Goal: Information Seeking & Learning: Learn about a topic

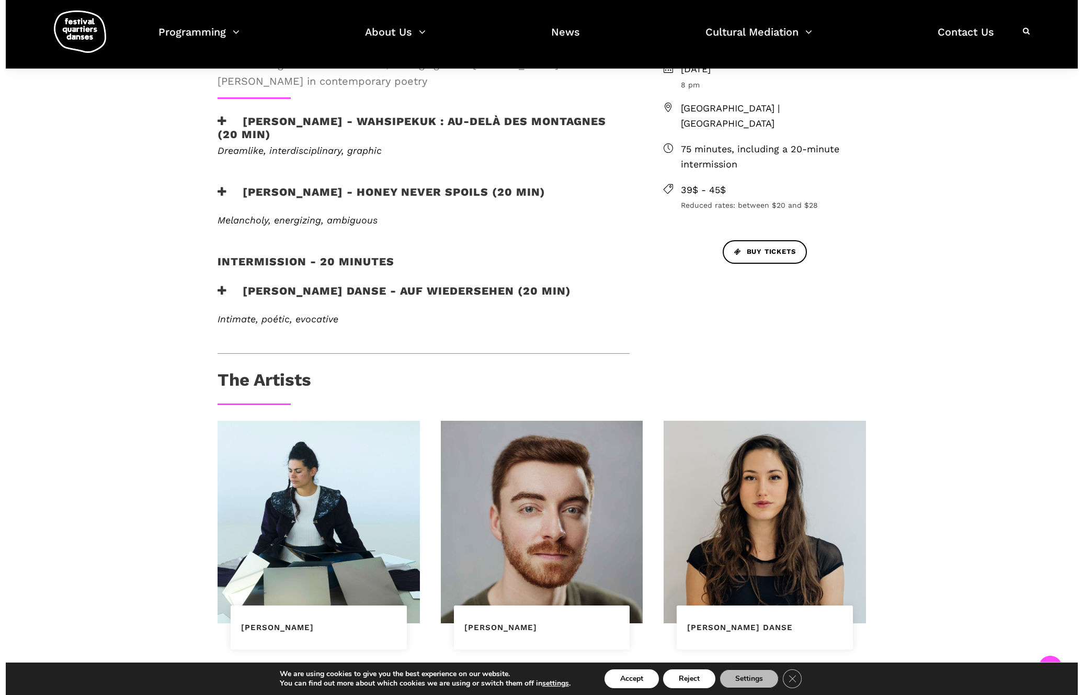
scroll to position [394, 0]
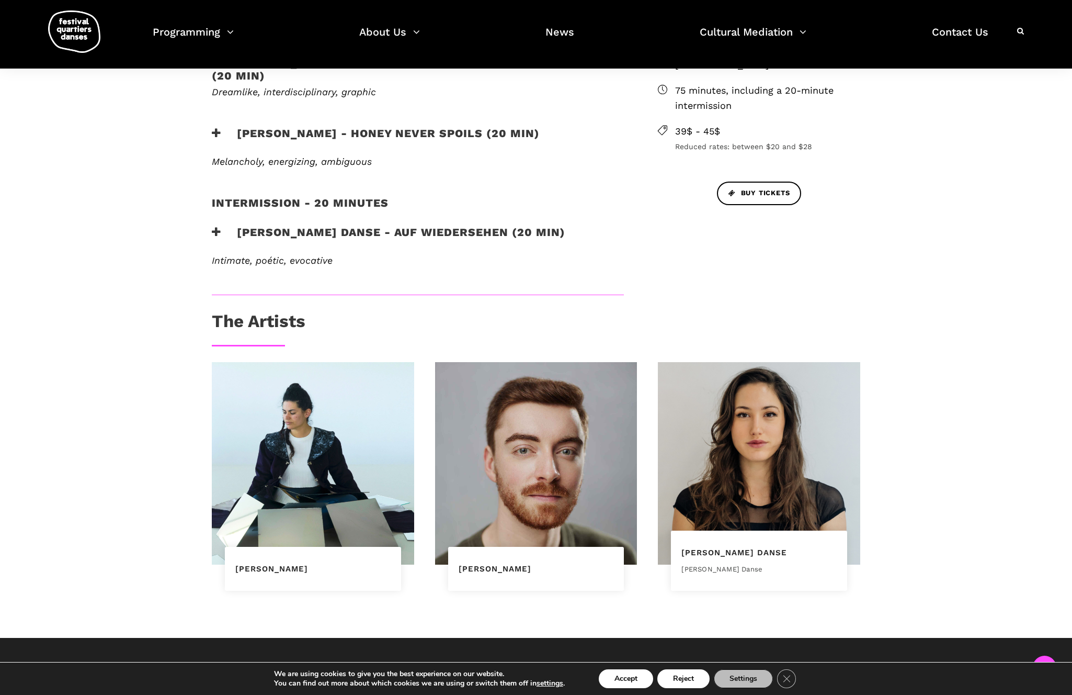
drag, startPoint x: 681, startPoint y: 553, endPoint x: 812, endPoint y: 551, distance: 130.8
click at [812, 551] on div "[PERSON_NAME] Danse [PERSON_NAME]" at bounding box center [759, 560] width 176 height 60
copy link "[PERSON_NAME] Danse"
drag, startPoint x: 677, startPoint y: 567, endPoint x: 773, endPoint y: 574, distance: 96.4
click at [773, 574] on div "[PERSON_NAME] Danse [PERSON_NAME]" at bounding box center [759, 560] width 176 height 60
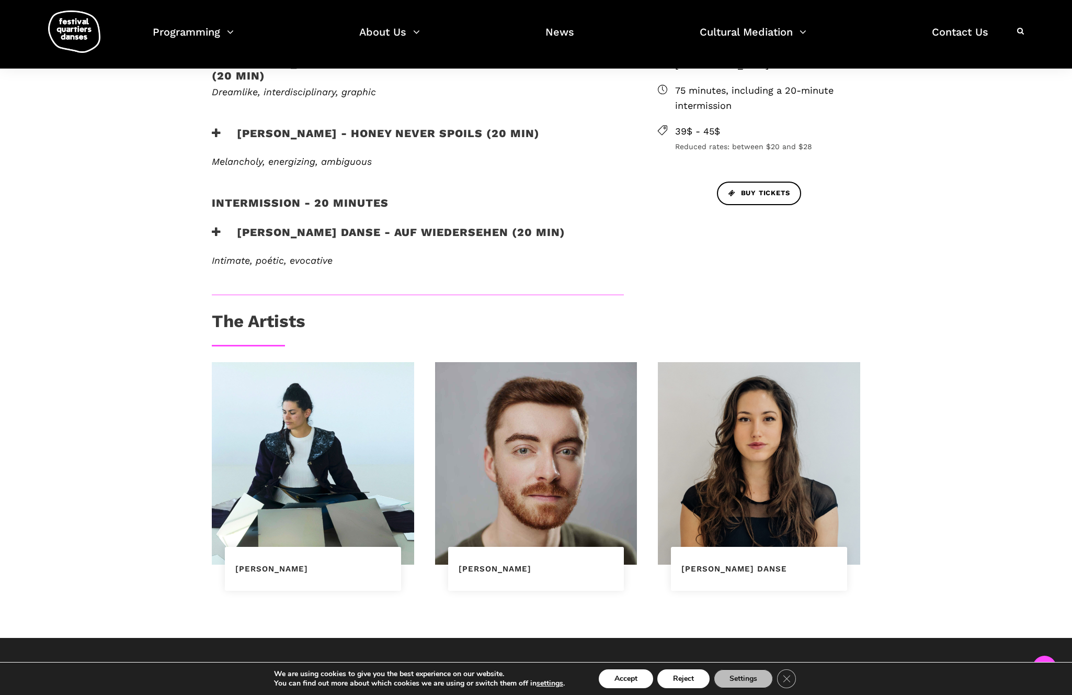
copy div "[PERSON_NAME] Danse"
